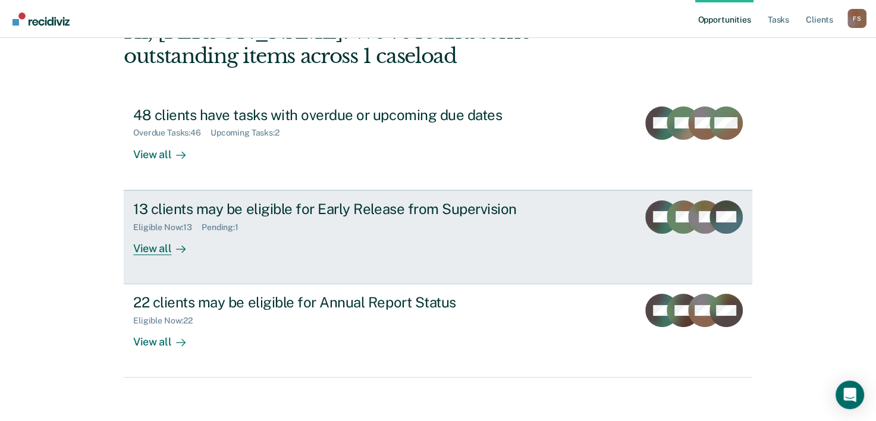
scroll to position [84, 0]
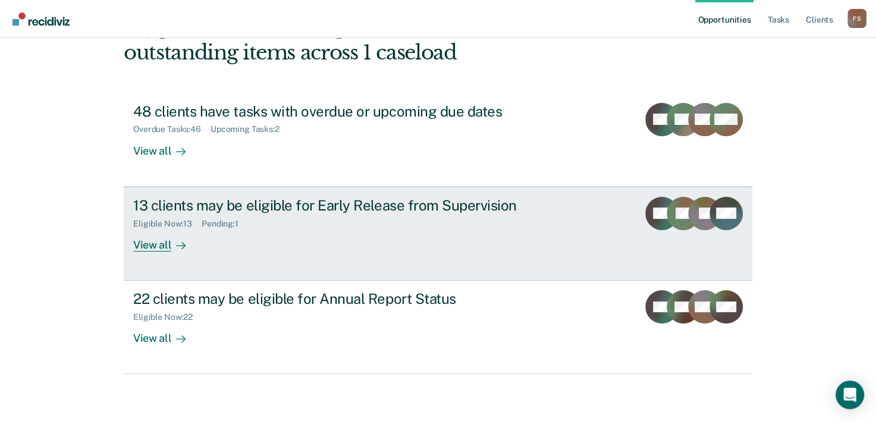
click at [289, 212] on div "13 clients may be eligible for Early Release from Supervision" at bounding box center [342, 205] width 418 height 17
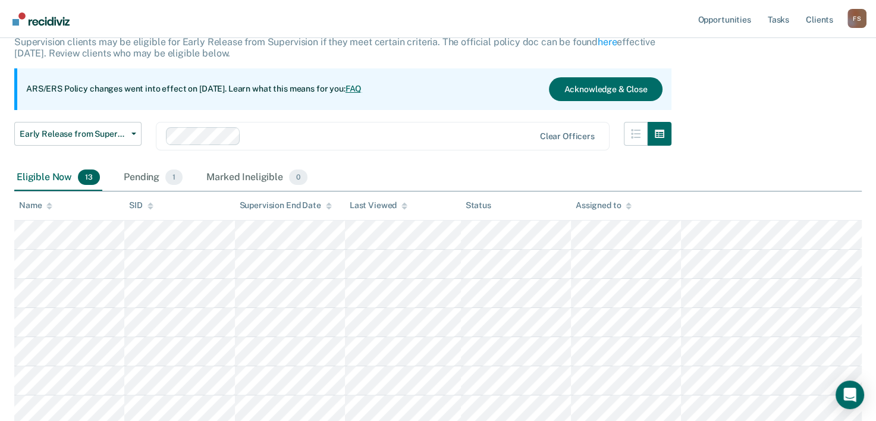
scroll to position [119, 0]
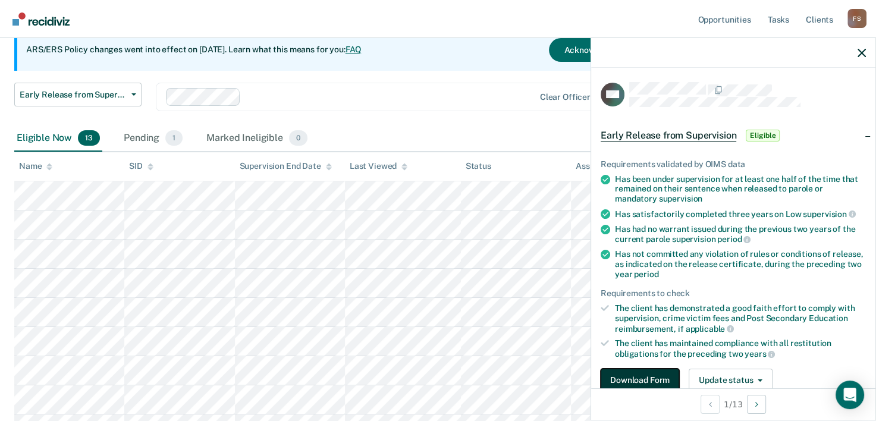
click at [630, 375] on button "Download Form" at bounding box center [640, 381] width 79 height 24
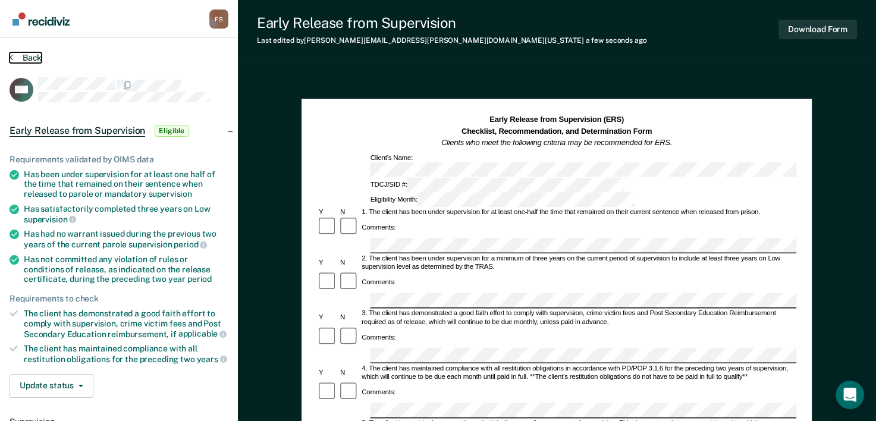
click at [12, 55] on icon at bounding box center [12, 57] width 4 height 10
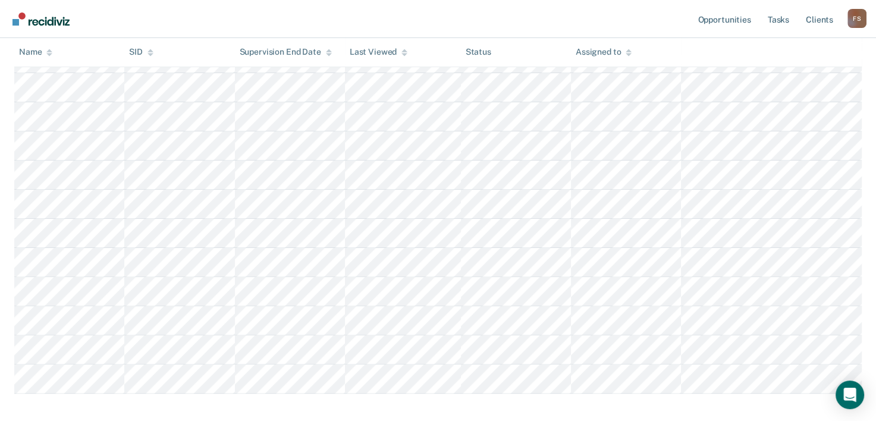
scroll to position [298, 0]
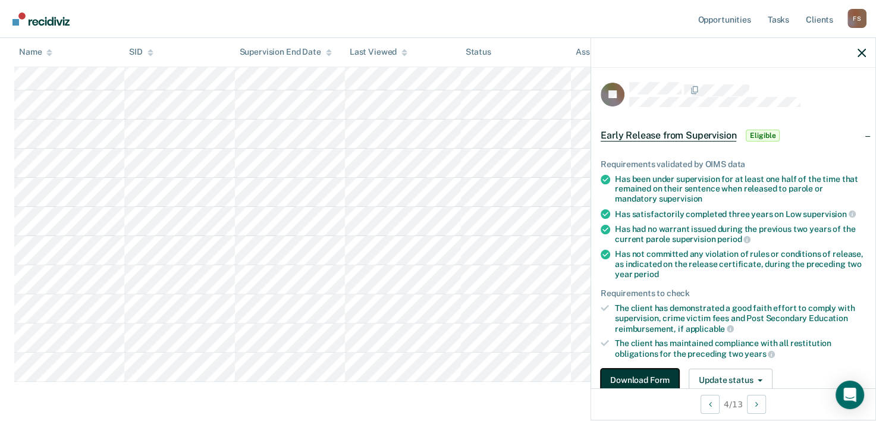
click at [626, 377] on button "Download Form" at bounding box center [640, 381] width 79 height 24
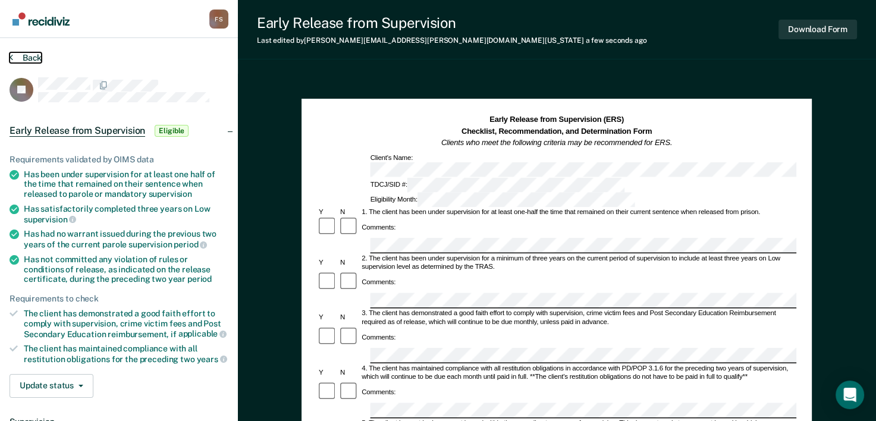
click at [21, 56] on button "Back" at bounding box center [26, 57] width 32 height 11
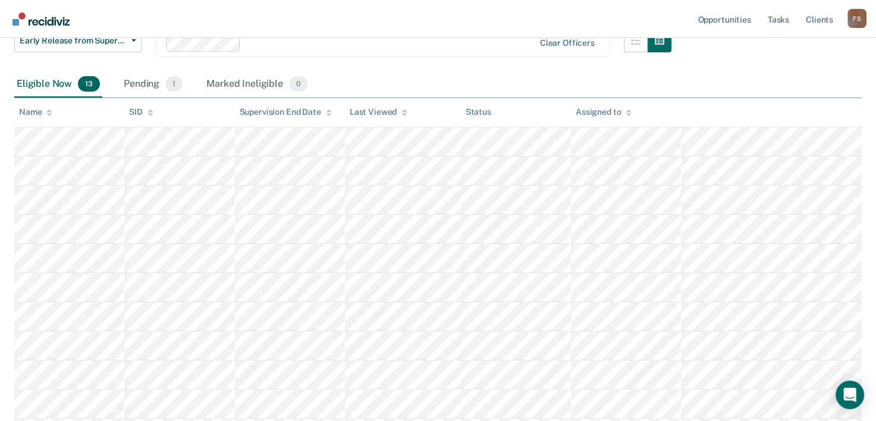
scroll to position [119, 0]
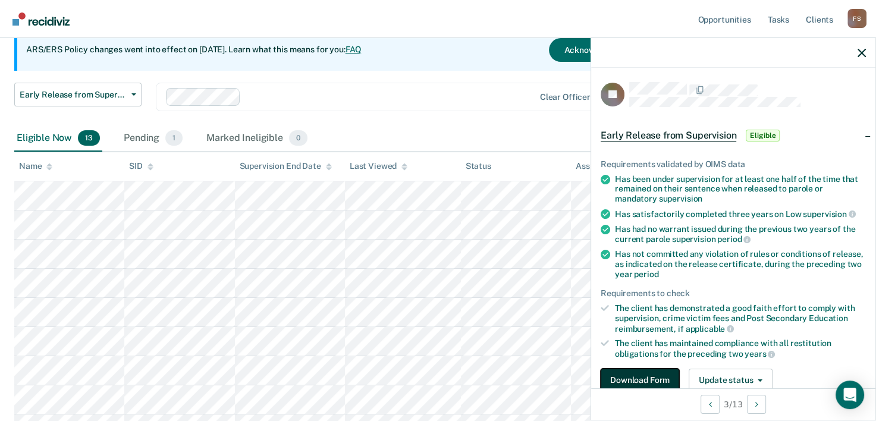
click at [645, 376] on button "Download Form" at bounding box center [640, 381] width 79 height 24
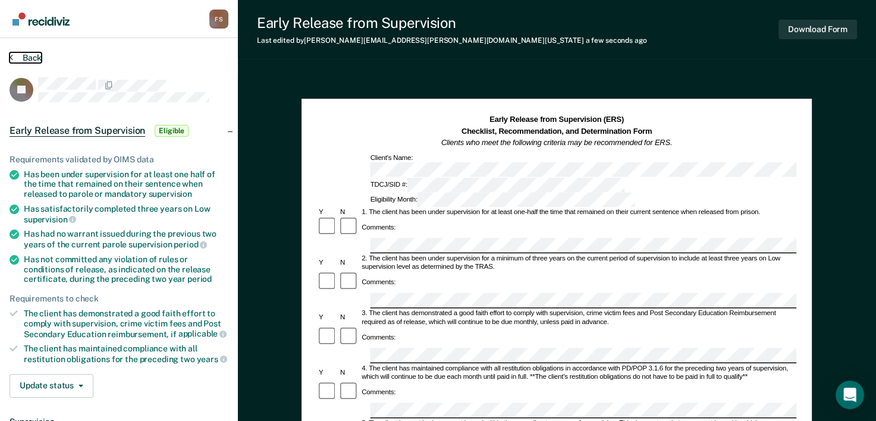
click at [21, 54] on button "Back" at bounding box center [26, 57] width 32 height 11
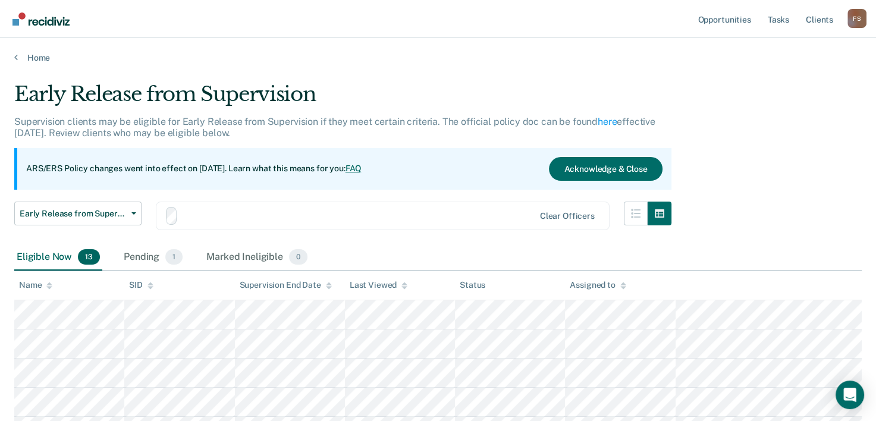
scroll to position [119, 0]
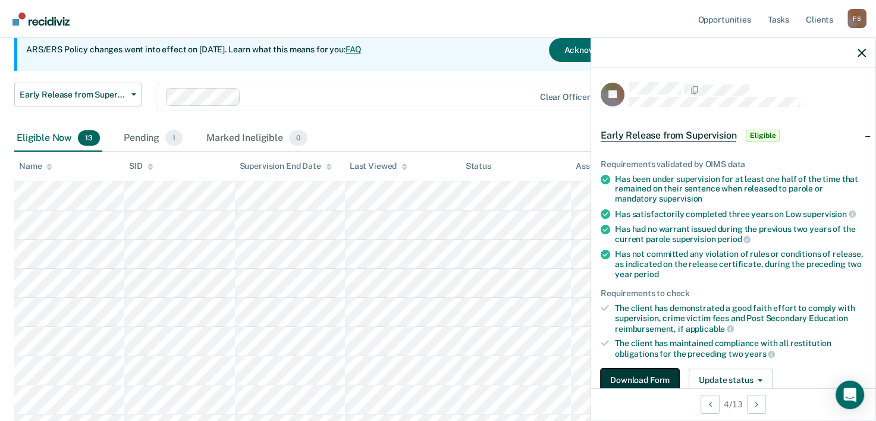
click at [633, 373] on button "Download Form" at bounding box center [640, 381] width 79 height 24
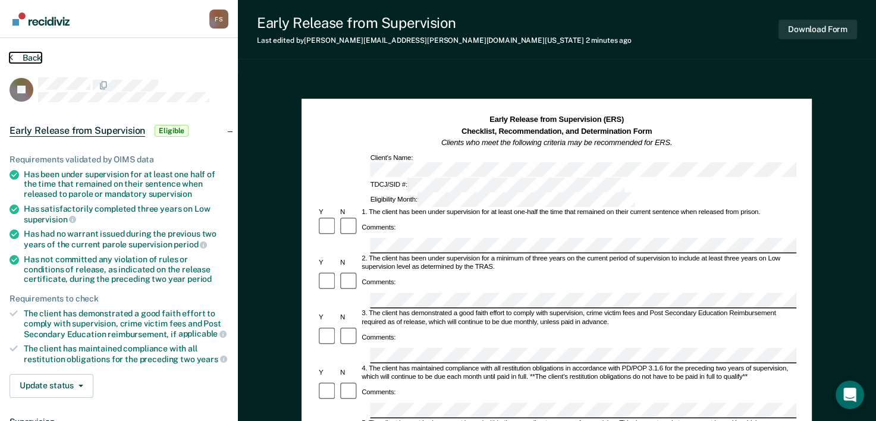
click at [21, 56] on button "Back" at bounding box center [26, 57] width 32 height 11
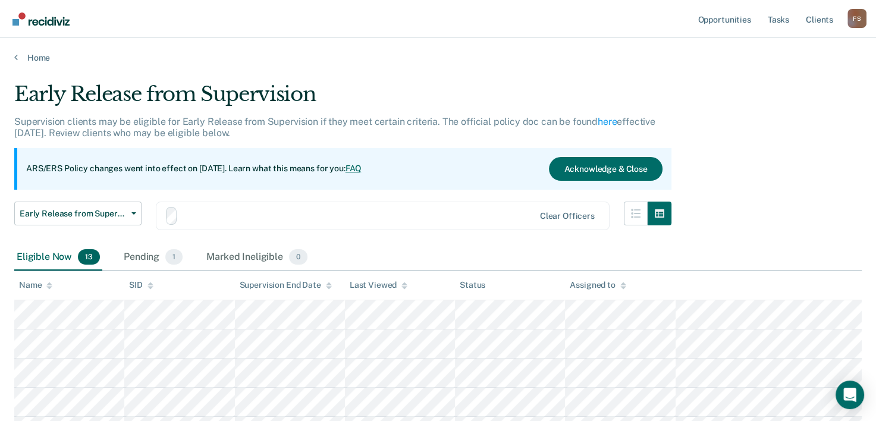
scroll to position [119, 0]
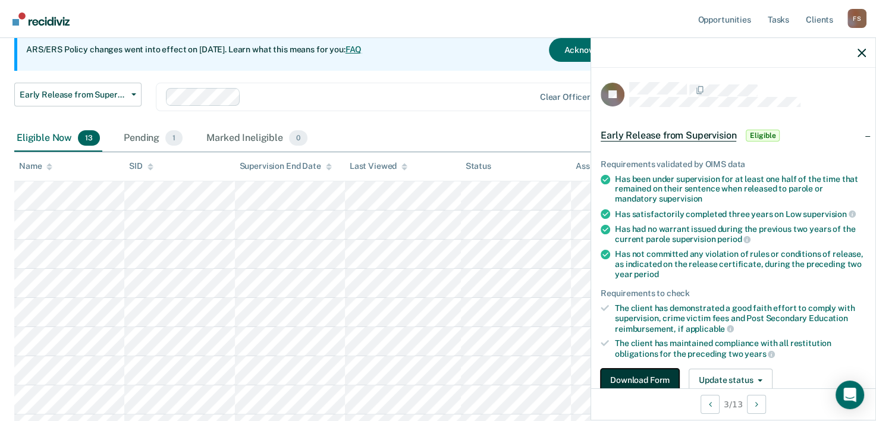
click at [630, 377] on button "Download Form" at bounding box center [640, 381] width 79 height 24
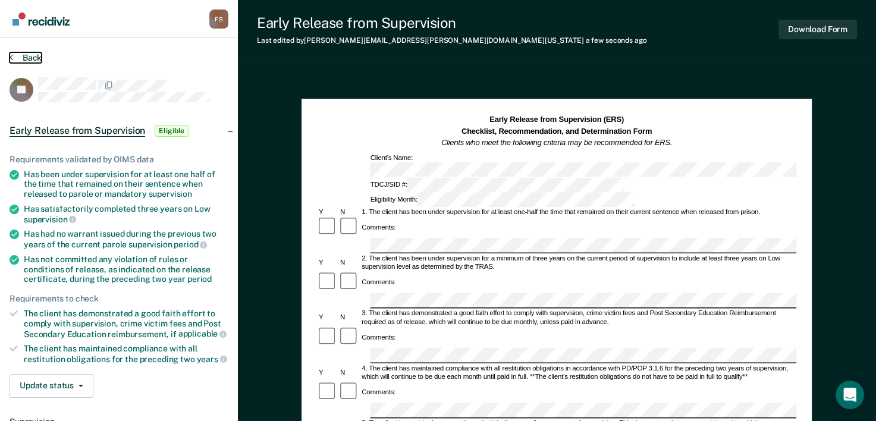
click at [18, 54] on button "Back" at bounding box center [26, 57] width 32 height 11
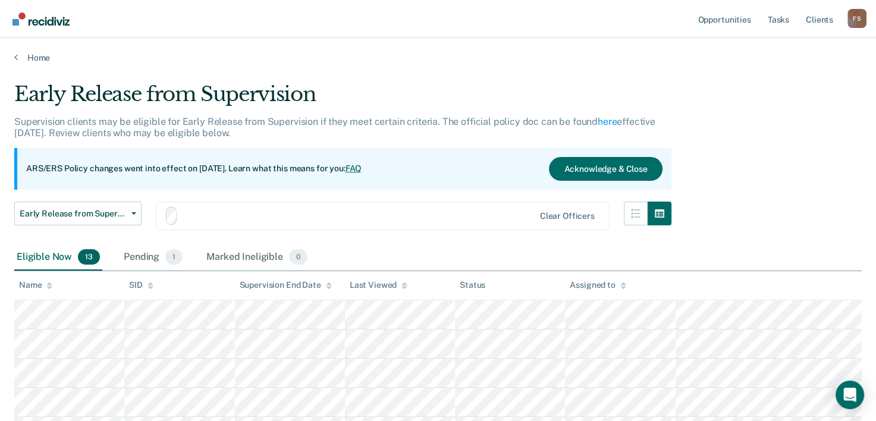
scroll to position [119, 0]
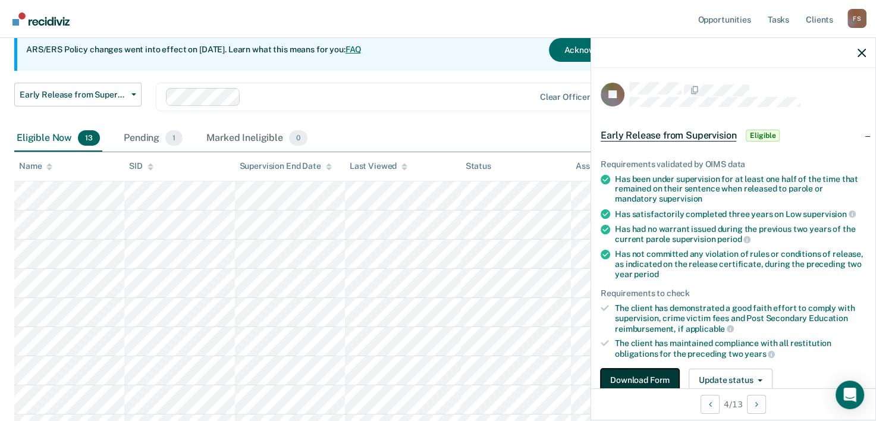
click at [648, 380] on button "Download Form" at bounding box center [640, 381] width 79 height 24
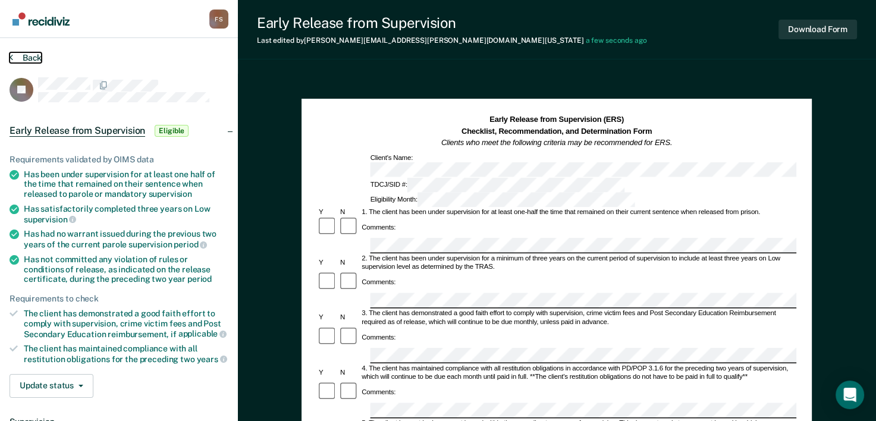
click at [22, 55] on button "Back" at bounding box center [26, 57] width 32 height 11
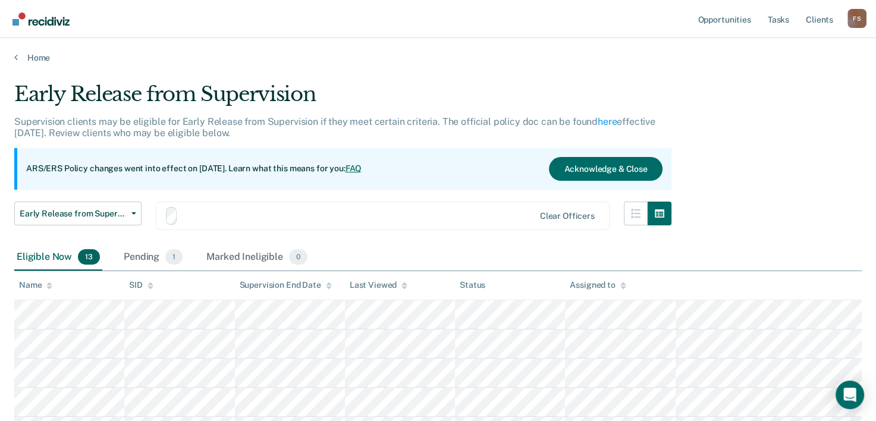
scroll to position [119, 0]
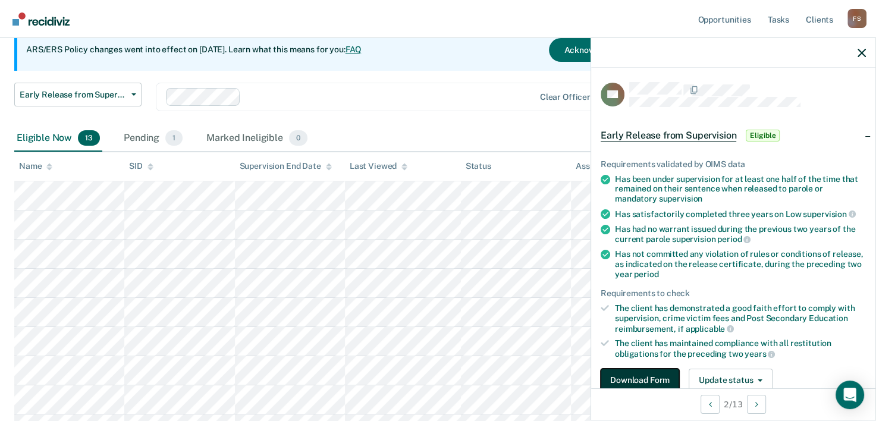
click at [649, 379] on button "Download Form" at bounding box center [640, 381] width 79 height 24
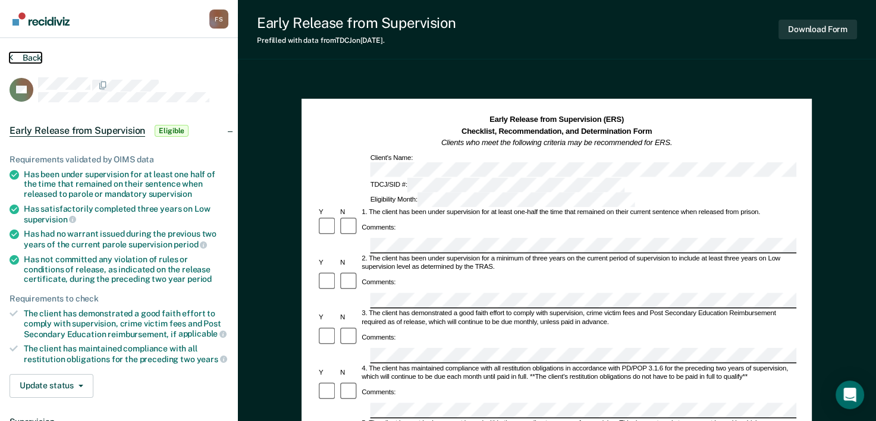
click at [20, 55] on button "Back" at bounding box center [26, 57] width 32 height 11
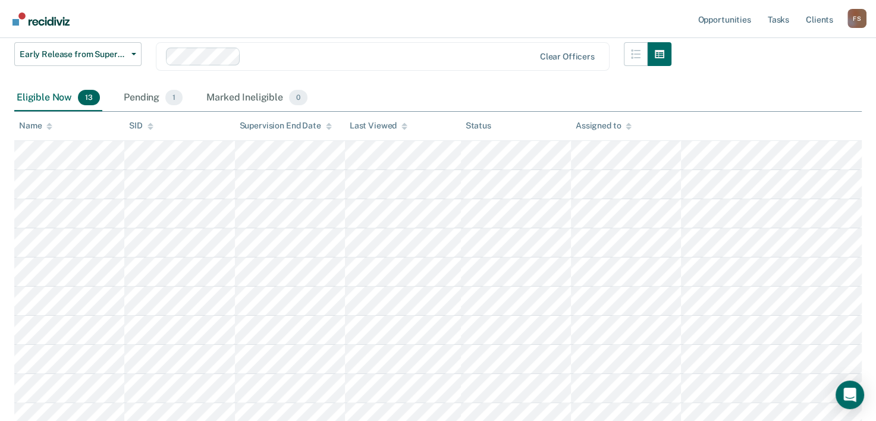
scroll to position [179, 0]
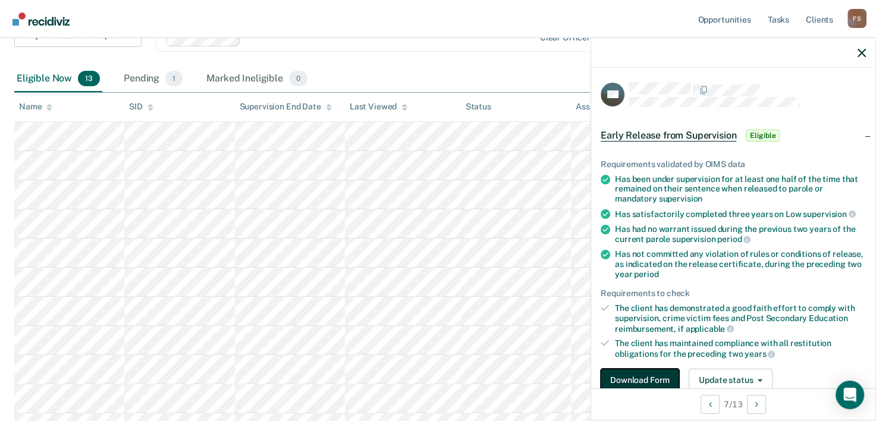
click at [640, 376] on button "Download Form" at bounding box center [640, 381] width 79 height 24
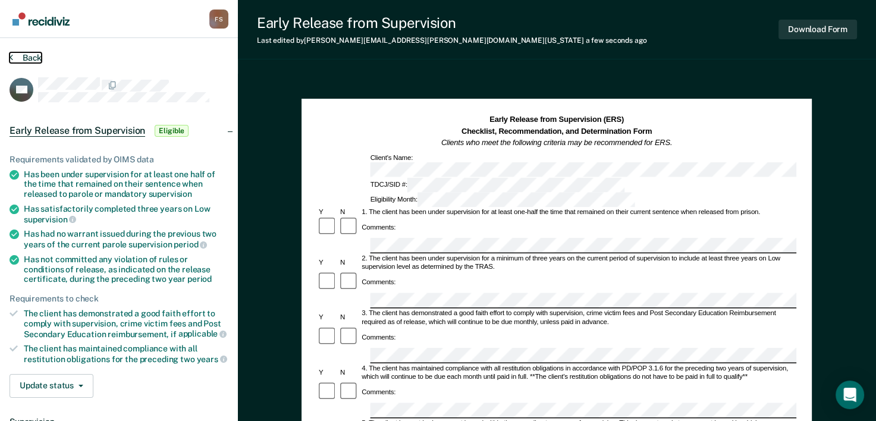
click at [18, 55] on button "Back" at bounding box center [26, 57] width 32 height 11
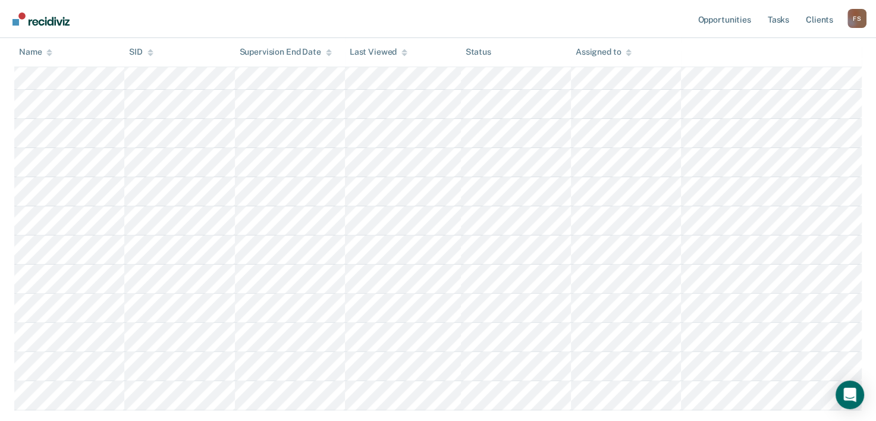
scroll to position [298, 0]
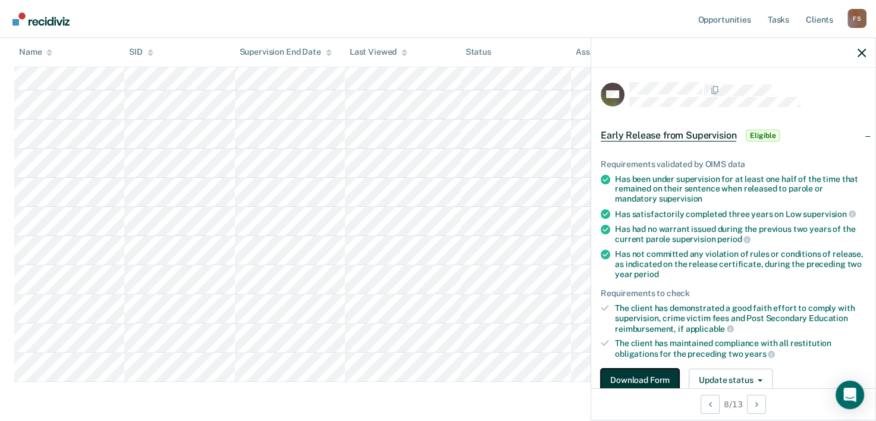
click at [641, 374] on button "Download Form" at bounding box center [640, 381] width 79 height 24
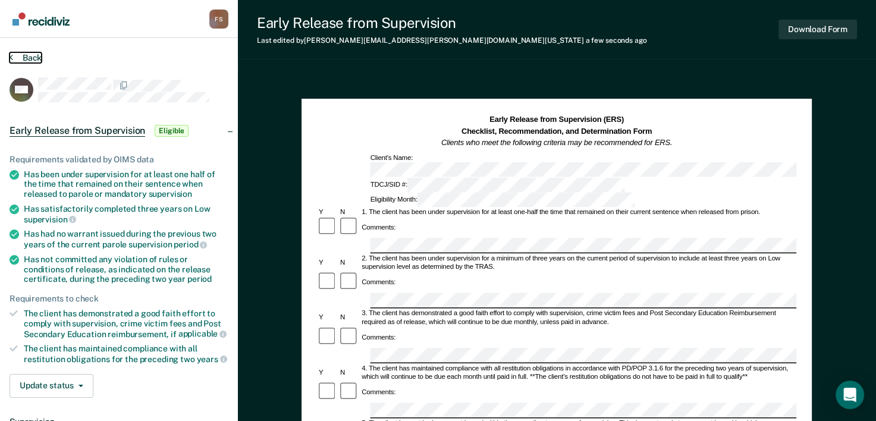
click at [31, 55] on button "Back" at bounding box center [26, 57] width 32 height 11
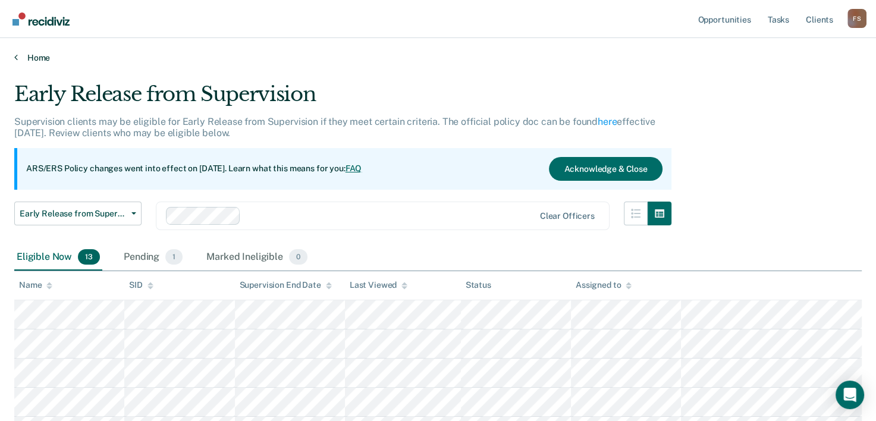
click at [32, 57] on link "Home" at bounding box center [438, 57] width 848 height 11
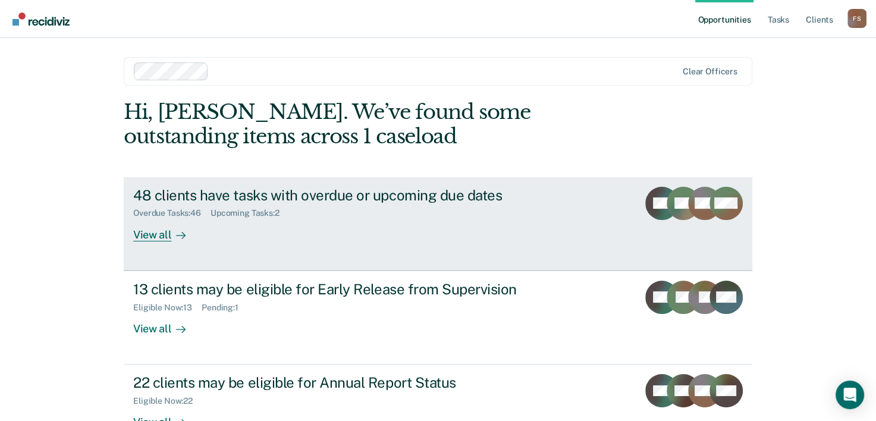
click at [153, 234] on div "View all" at bounding box center [166, 229] width 67 height 23
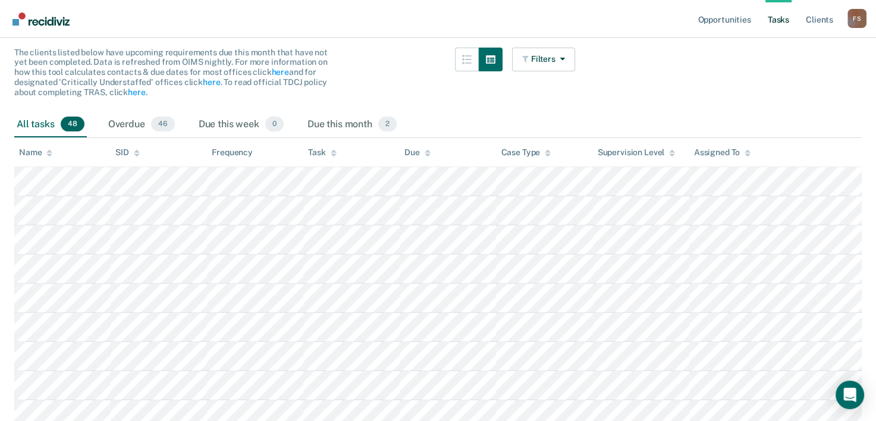
scroll to position [119, 0]
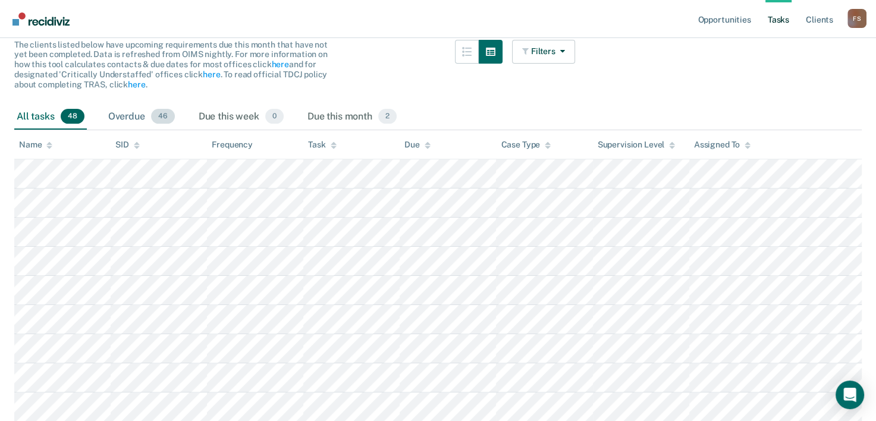
click at [131, 118] on div "Overdue 46" at bounding box center [141, 117] width 71 height 26
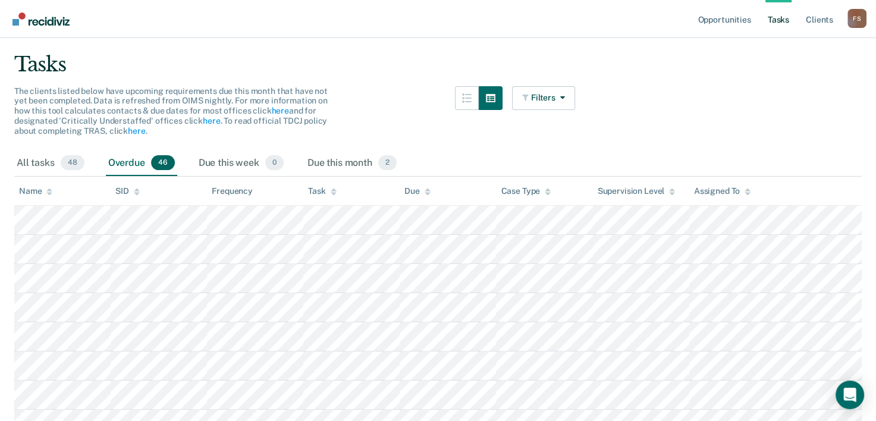
scroll to position [0, 0]
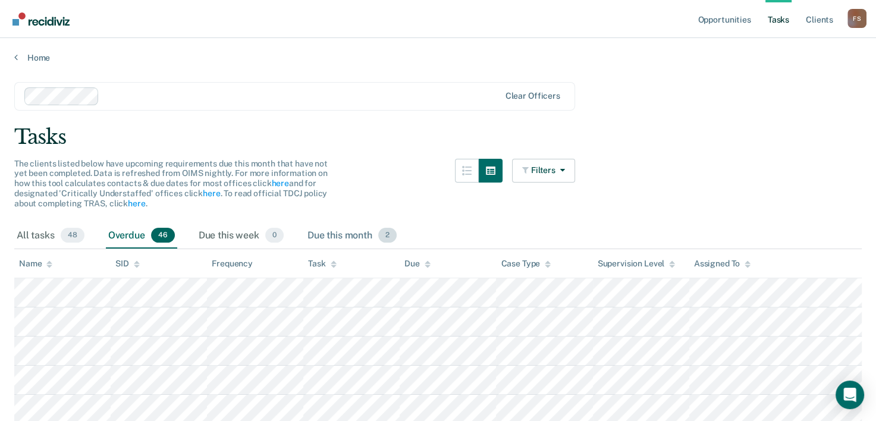
click at [342, 235] on div "Due this month 2" at bounding box center [352, 236] width 94 height 26
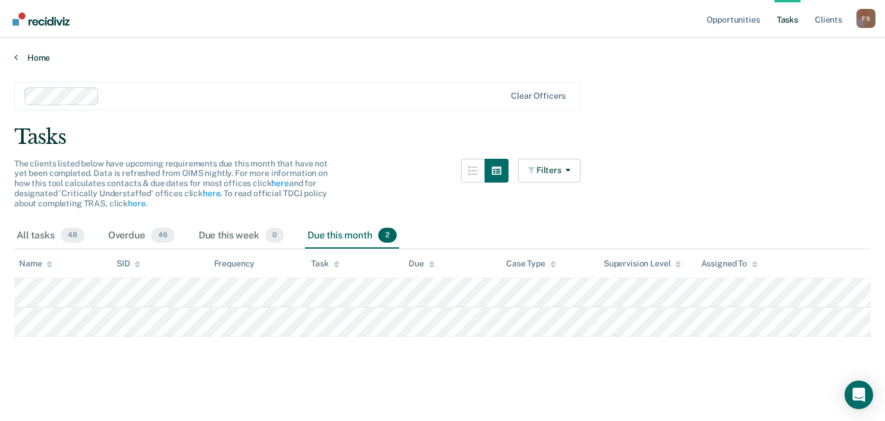
click at [38, 54] on link "Home" at bounding box center [442, 57] width 857 height 11
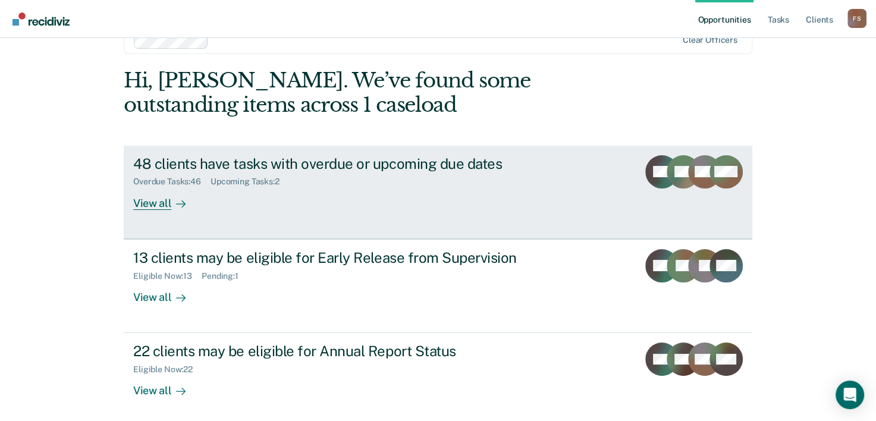
scroll to position [60, 0]
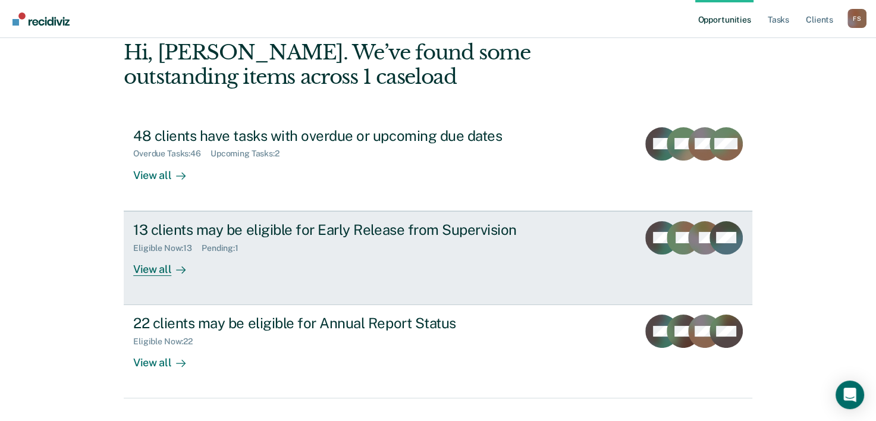
click at [154, 265] on div "View all" at bounding box center [166, 264] width 67 height 23
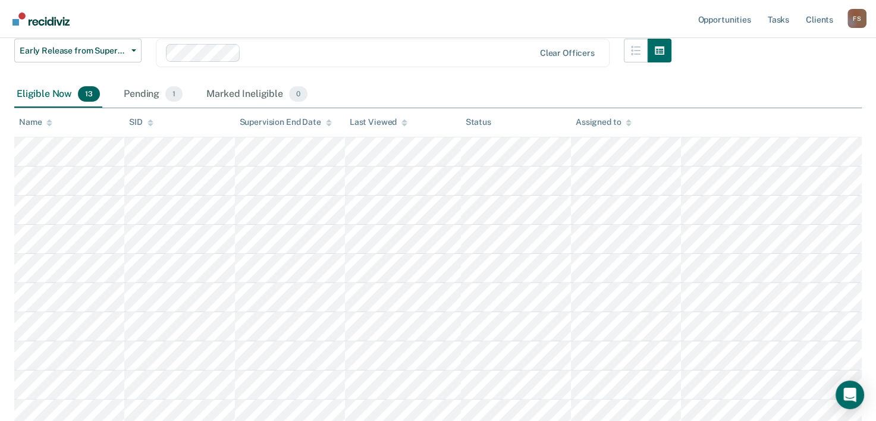
scroll to position [179, 0]
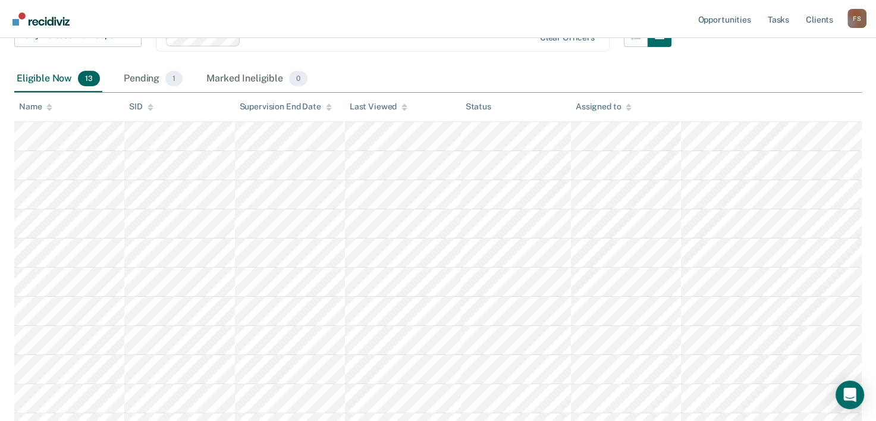
click at [499, 14] on nav "Opportunities Tasks Client s [PERSON_NAME] F S Profile How it works Log Out" at bounding box center [438, 19] width 876 height 38
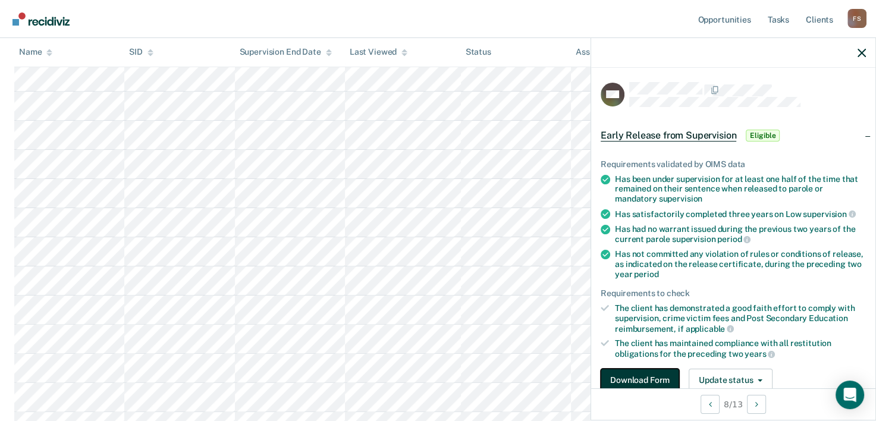
click at [631, 378] on button "Download Form" at bounding box center [640, 381] width 79 height 24
